Goal: Answer question/provide support: Share knowledge or assist other users

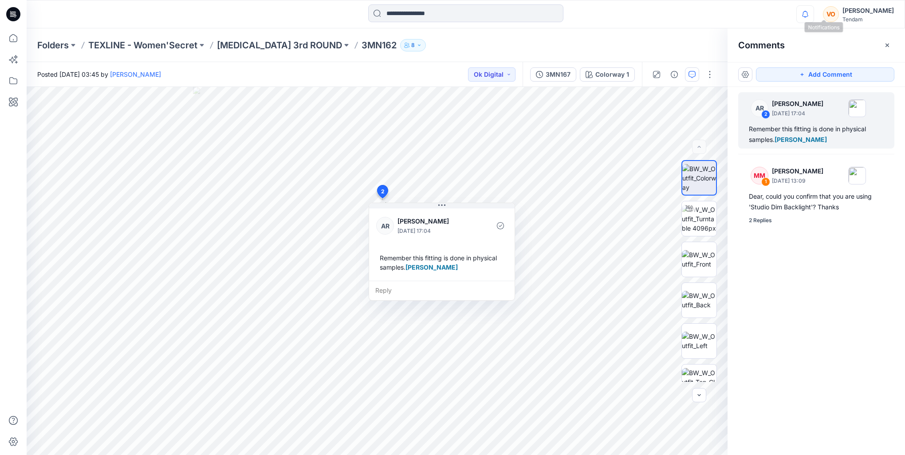
click at [809, 16] on icon "button" at bounding box center [805, 14] width 6 height 6
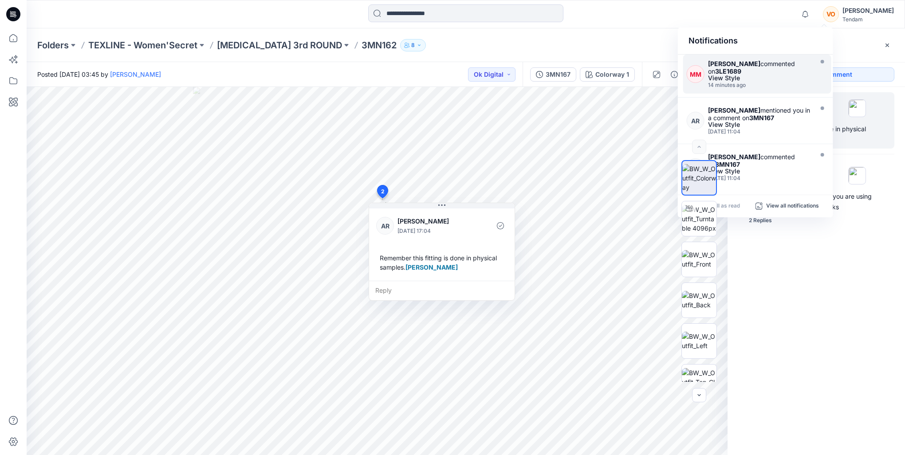
click at [771, 71] on div "Marta Miquel commented on 3LE1689" at bounding box center [759, 67] width 103 height 15
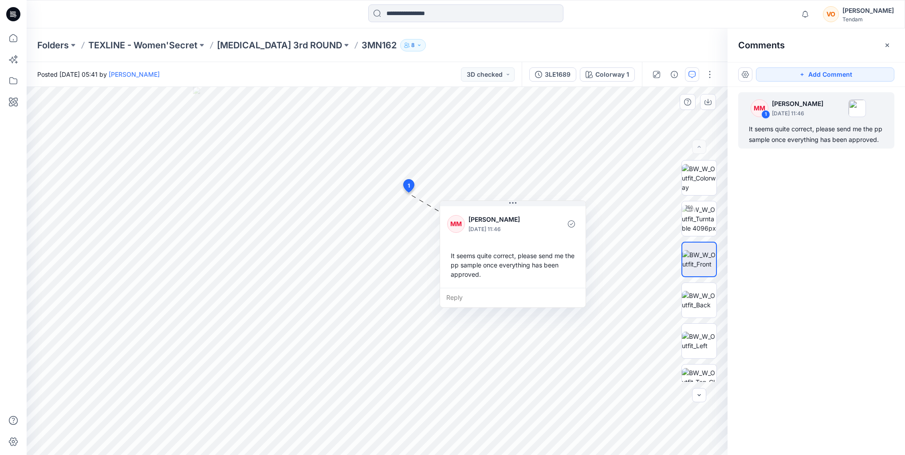
drag, startPoint x: 508, startPoint y: 193, endPoint x: 519, endPoint y: 207, distance: 17.6
click at [519, 207] on div "MM Marta Miquel October 13, 2025 11:46 It seems quite correct, please send me t…" at bounding box center [513, 246] width 146 height 83
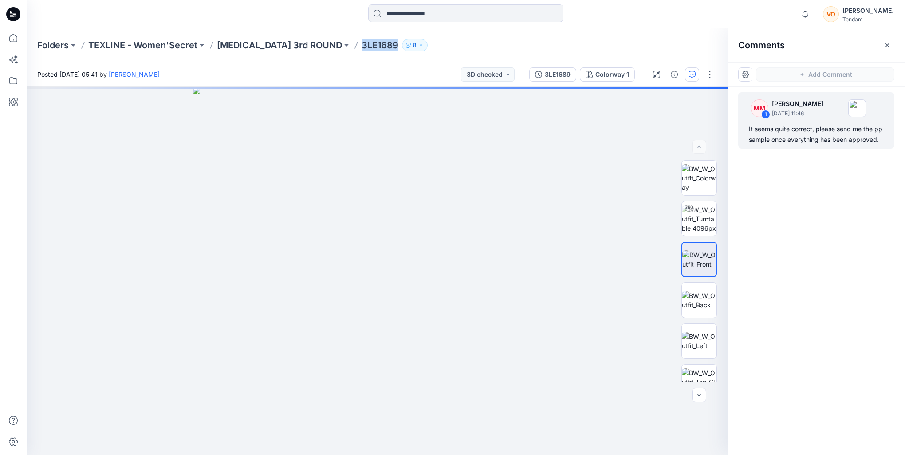
drag, startPoint x: 335, startPoint y: 49, endPoint x: 301, endPoint y: 43, distance: 34.2
click at [362, 43] on p "3LE1689" at bounding box center [380, 45] width 37 height 12
copy p "3LE1689"
